Goal: Check status: Check status

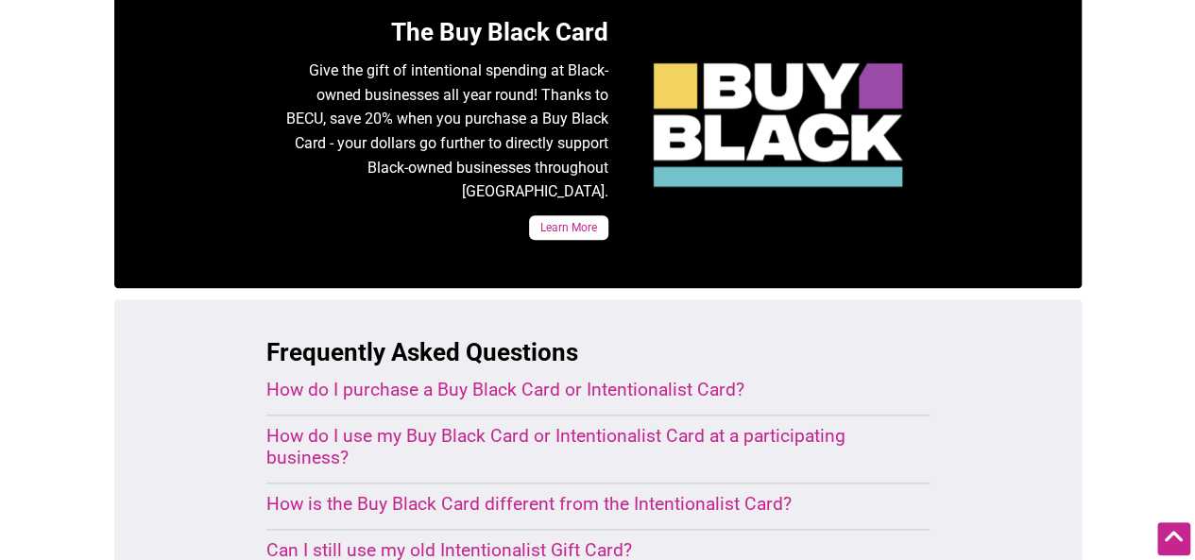
scroll to position [1234, 0]
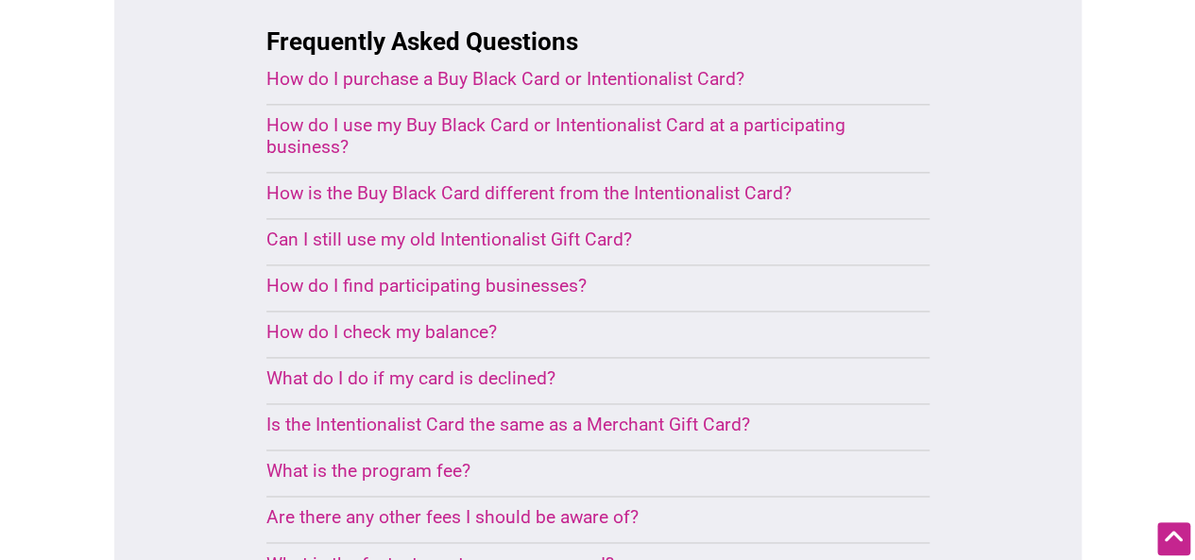
click at [372, 321] on div "How do I check my balance?" at bounding box center [575, 332] width 618 height 22
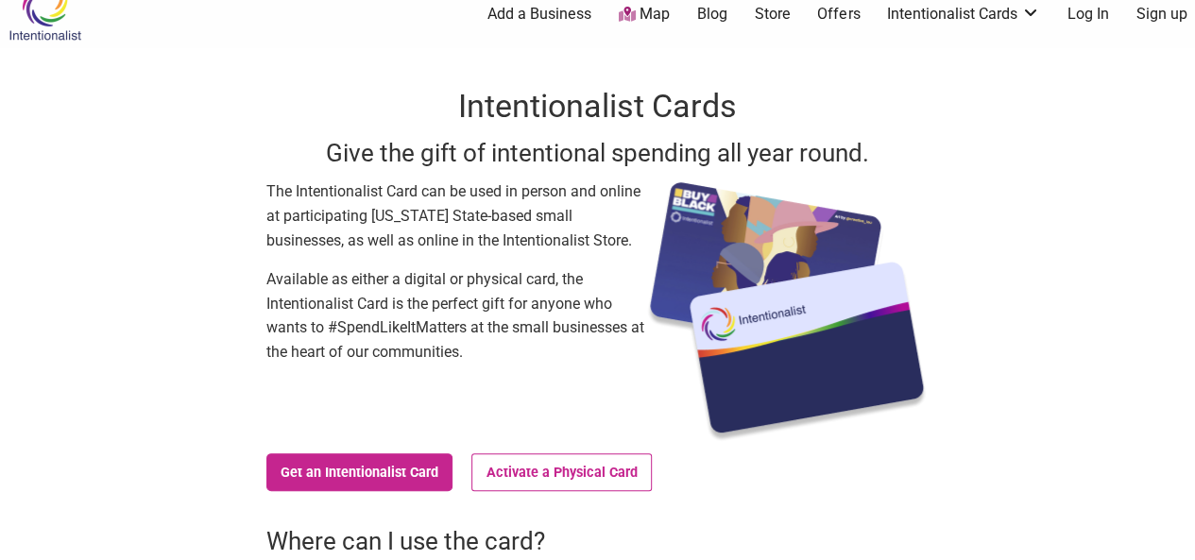
scroll to position [0, 0]
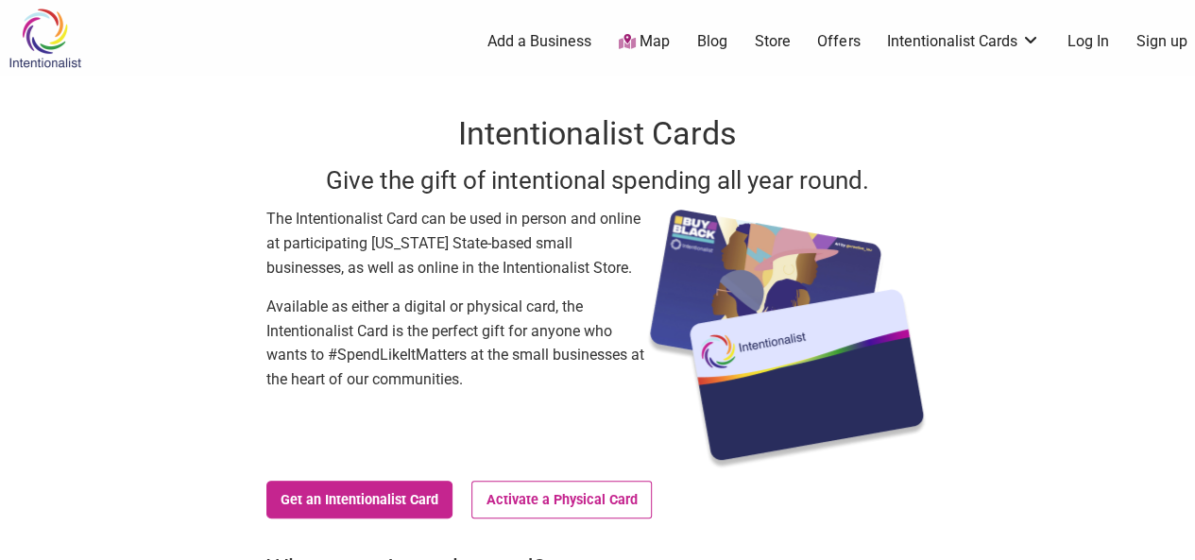
click at [1082, 42] on link "Log In" at bounding box center [1088, 41] width 42 height 21
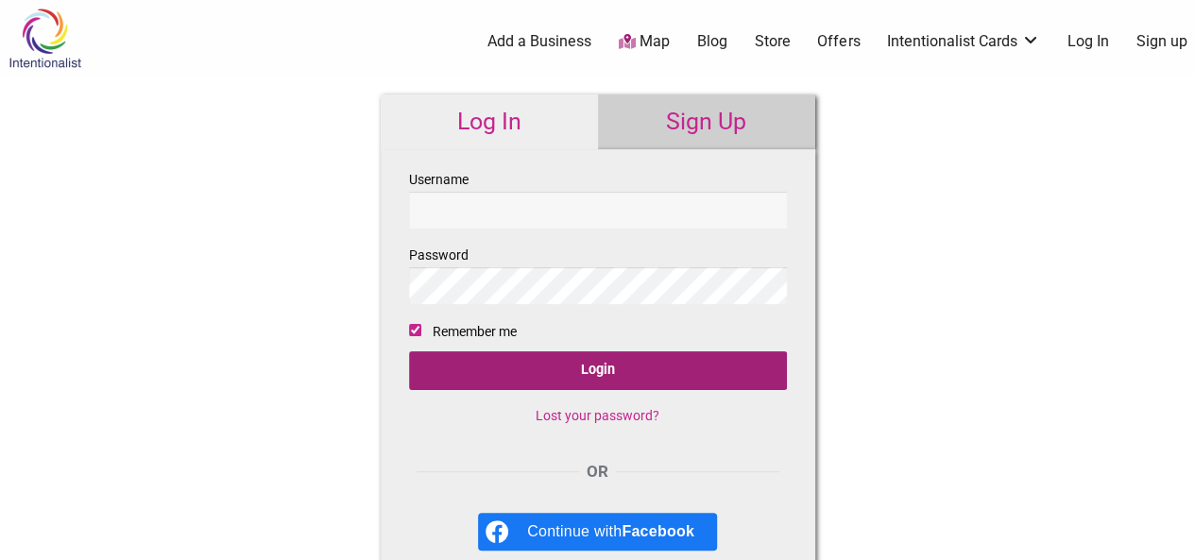
type input "[EMAIL_ADDRESS][DOMAIN_NAME]"
click at [574, 367] on input "Login" at bounding box center [598, 370] width 378 height 39
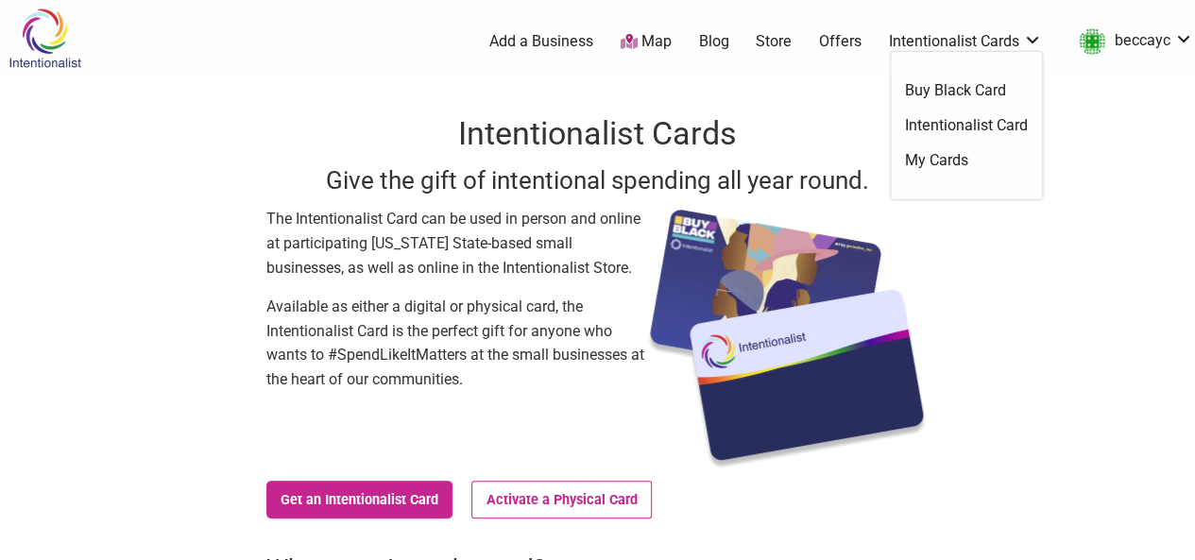
click at [1030, 37] on link "Intentionalist Cards" at bounding box center [965, 41] width 153 height 21
click at [923, 162] on link "My Cards" at bounding box center [966, 160] width 123 height 21
